Goal: Transaction & Acquisition: Subscribe to service/newsletter

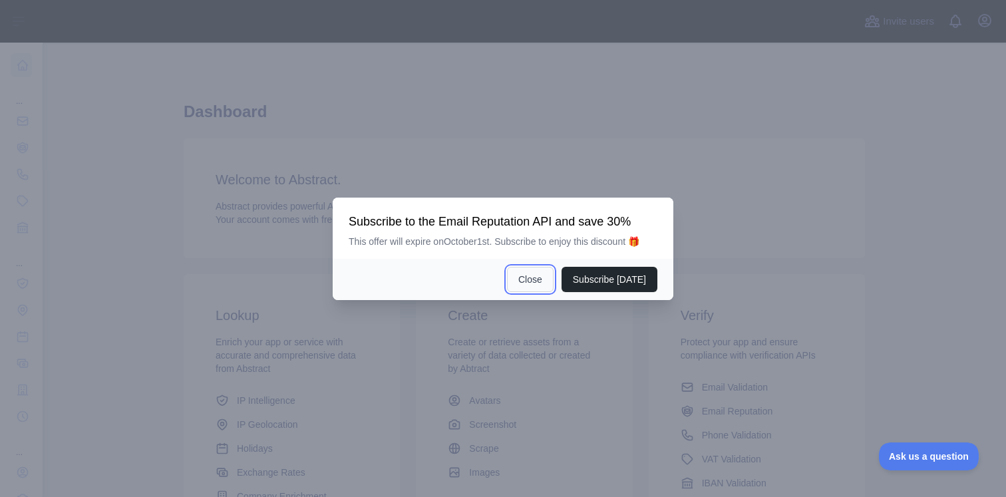
click at [542, 281] on button "Close" at bounding box center [530, 279] width 47 height 25
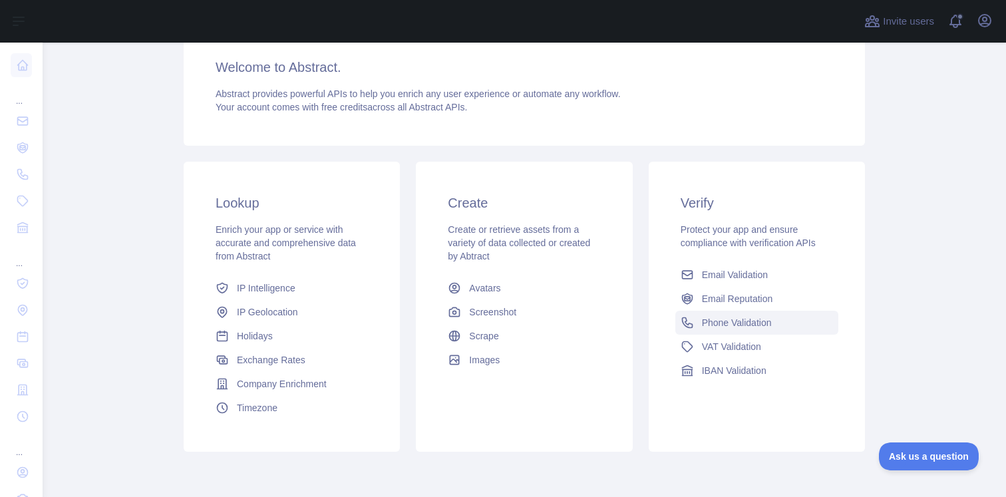
scroll to position [166, 0]
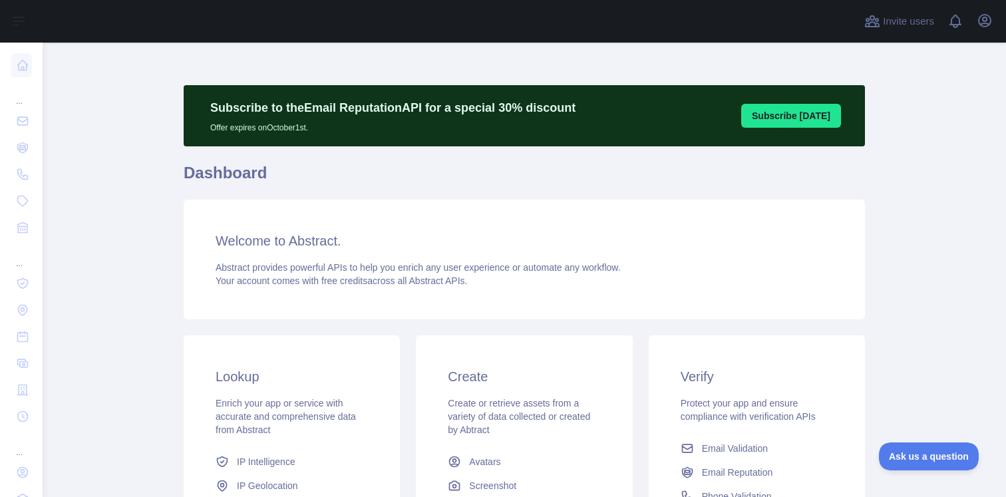
click at [778, 106] on button "Subscribe [DATE]" at bounding box center [791, 116] width 100 height 24
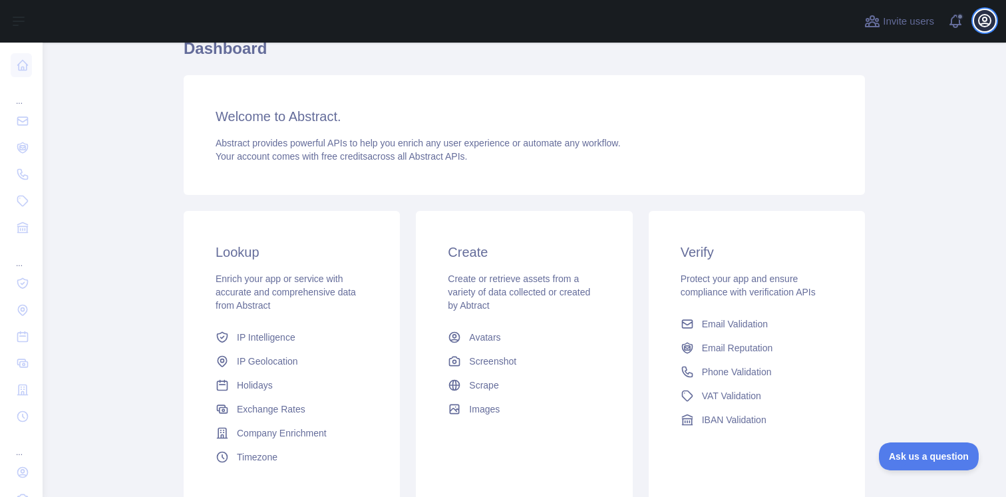
click at [990, 23] on icon "button" at bounding box center [985, 21] width 12 height 12
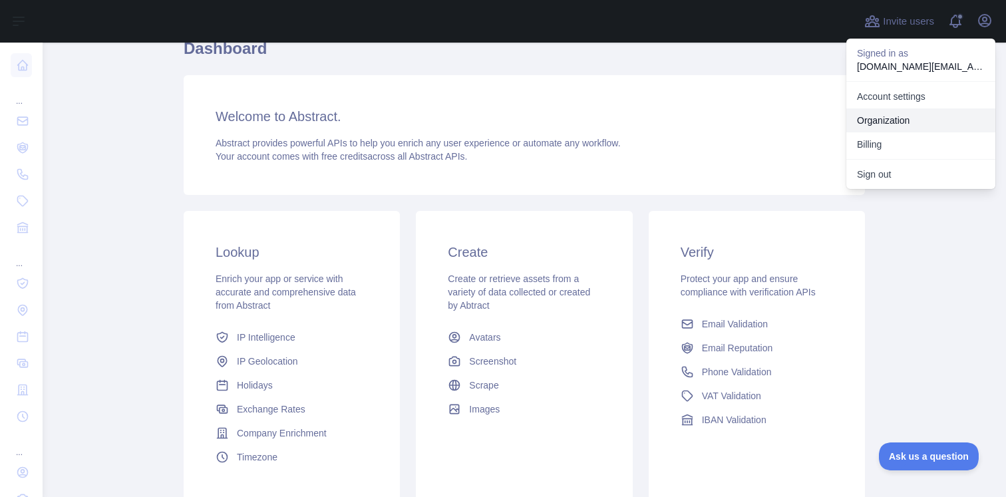
click at [913, 108] on link "Organization" at bounding box center [921, 120] width 149 height 24
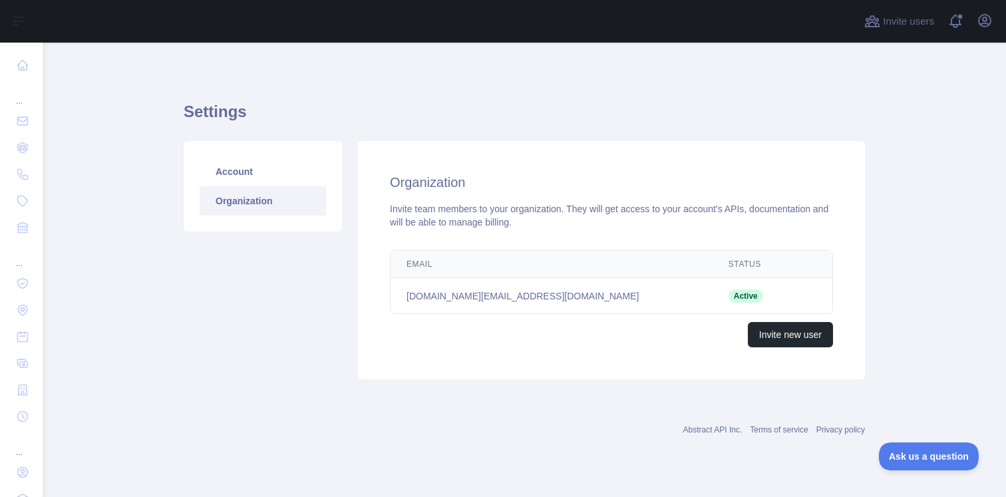
click at [984, 31] on div "Open user menu" at bounding box center [984, 21] width 21 height 23
click at [988, 29] on button "Open user menu" at bounding box center [984, 20] width 21 height 21
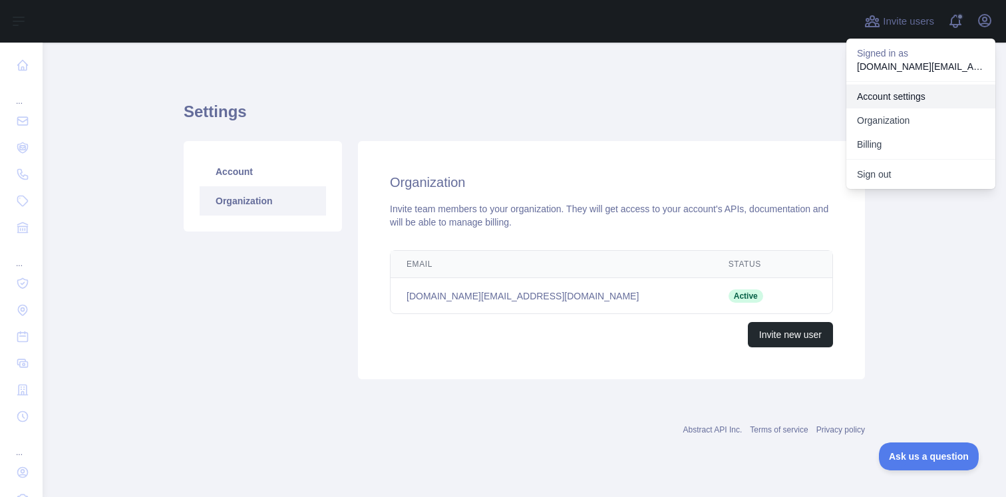
click at [921, 100] on link "Account settings" at bounding box center [921, 97] width 149 height 24
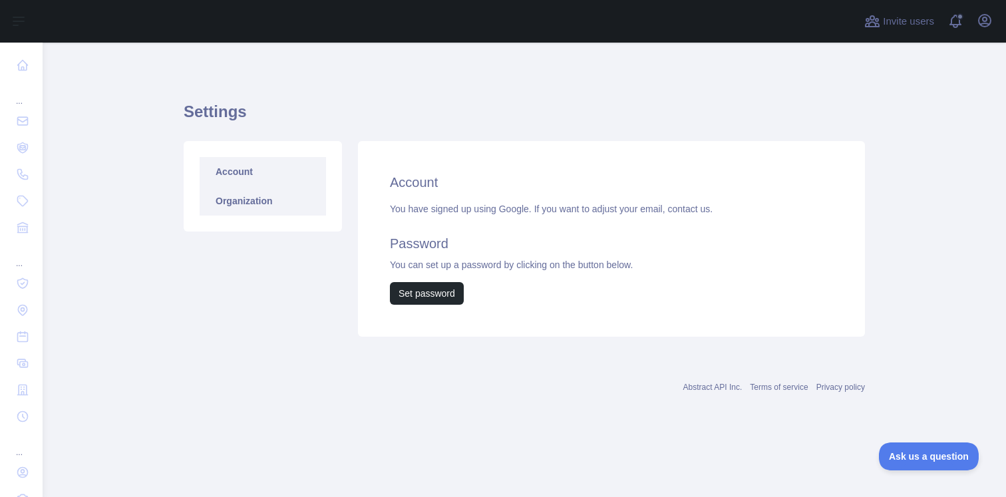
click at [284, 208] on link "Organization" at bounding box center [263, 200] width 126 height 29
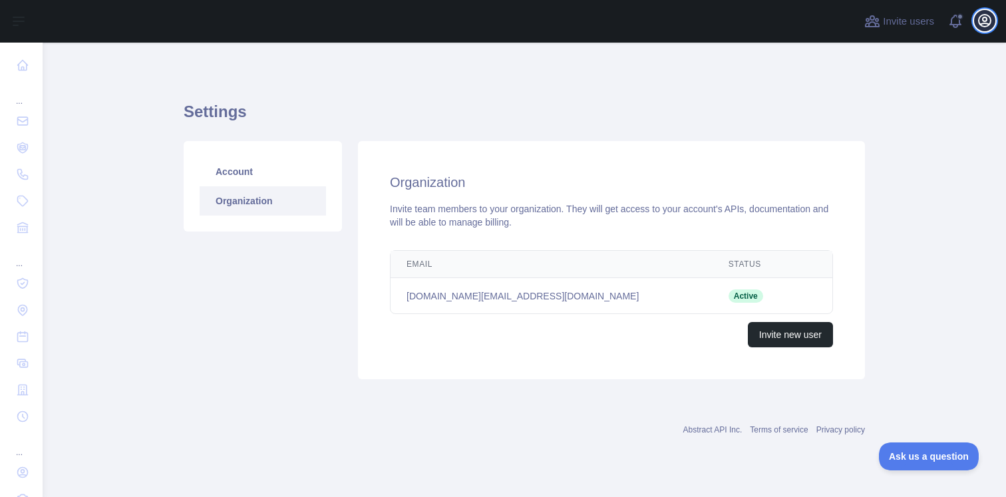
click at [982, 23] on icon "button" at bounding box center [985, 21] width 12 height 12
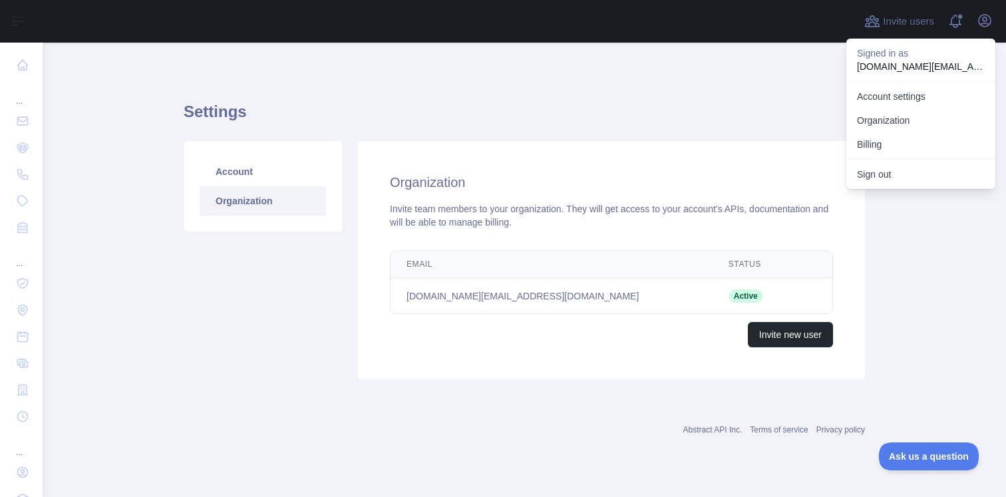
click at [900, 69] on p "beyondgm.com@gmail.com" at bounding box center [921, 66] width 128 height 13
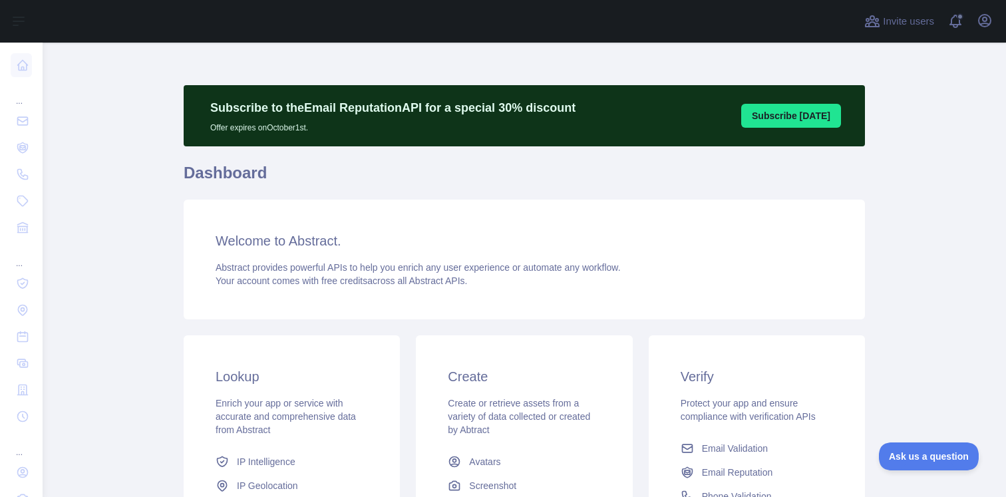
click at [792, 109] on button "Subscribe [DATE]" at bounding box center [791, 116] width 100 height 24
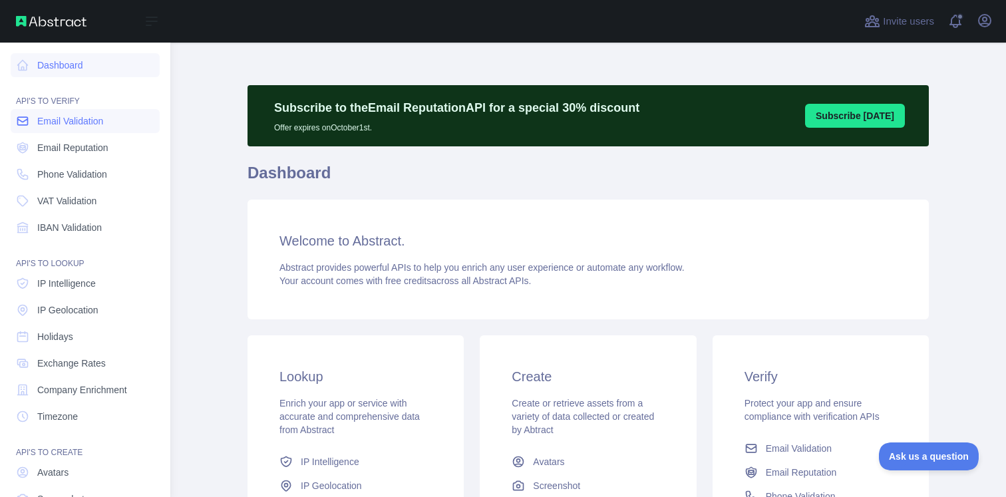
click at [111, 130] on link "Email Validation" at bounding box center [85, 121] width 149 height 24
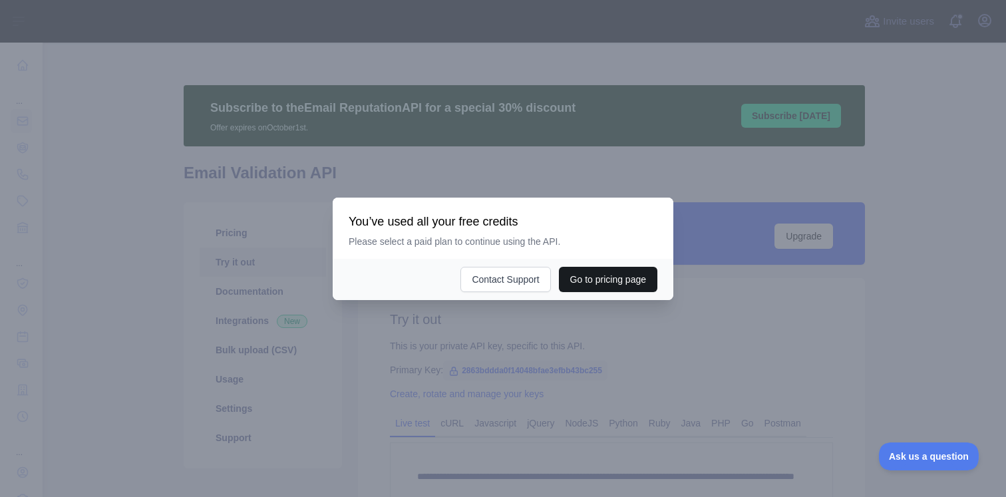
click at [620, 280] on button "Go to pricing page" at bounding box center [608, 279] width 98 height 25
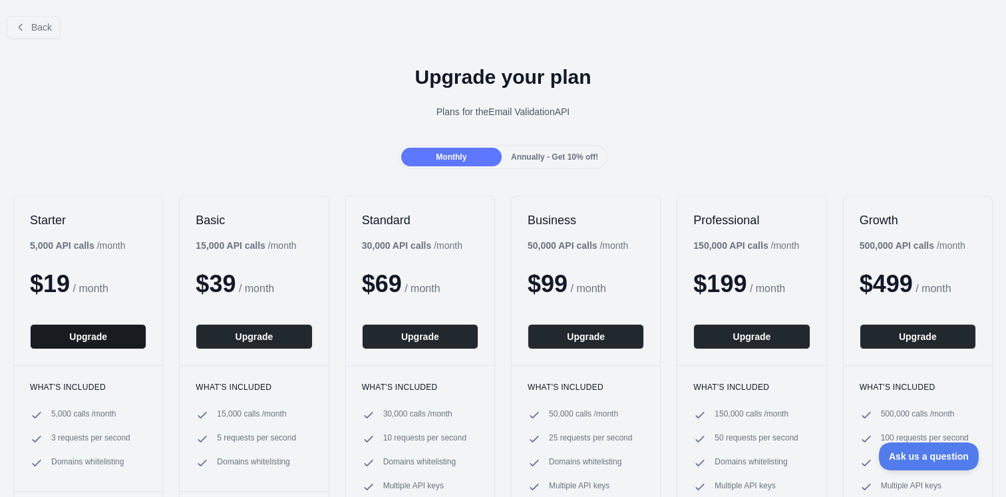
click at [89, 344] on button "Upgrade" at bounding box center [88, 336] width 116 height 25
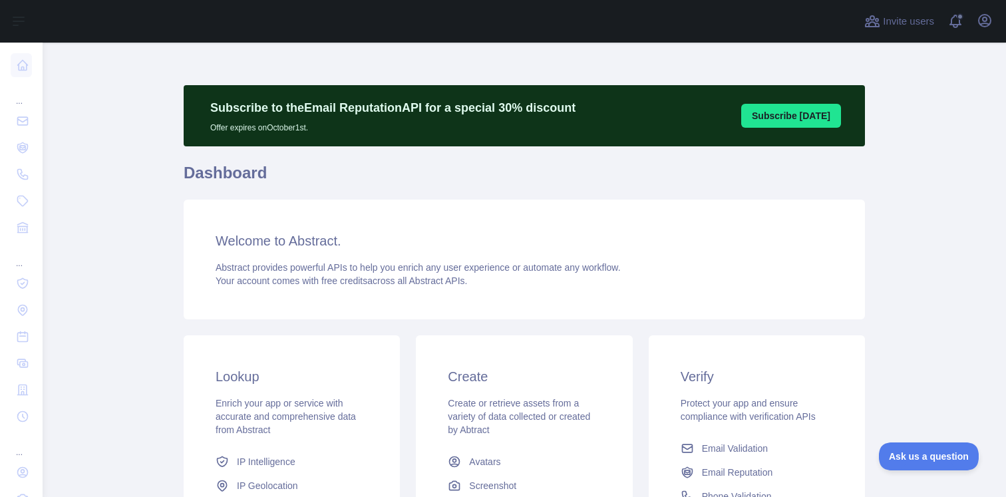
click at [796, 101] on div "Subscribe to the Email Reputation API for a special 30 % discount Offer expires…" at bounding box center [524, 115] width 681 height 61
click at [794, 106] on button "Subscribe [DATE]" at bounding box center [791, 116] width 100 height 24
